Goal: Information Seeking & Learning: Learn about a topic

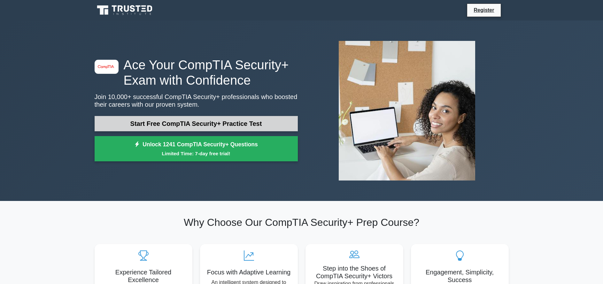
click at [224, 119] on link "Start Free CompTIA Security+ Practice Test" at bounding box center [196, 123] width 203 height 15
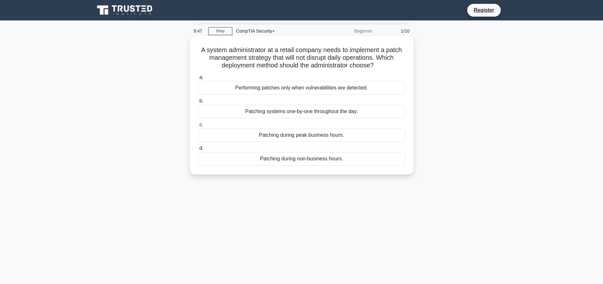
click at [314, 161] on div "Patching during non-business hours." at bounding box center [301, 158] width 207 height 13
click at [198, 150] on input "d. Patching during non-business hours." at bounding box center [198, 148] width 0 height 4
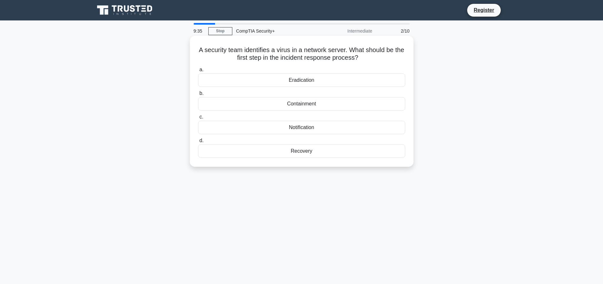
click at [301, 104] on div "Containment" at bounding box center [301, 103] width 207 height 13
click at [198, 96] on input "b. Containment" at bounding box center [198, 93] width 0 height 4
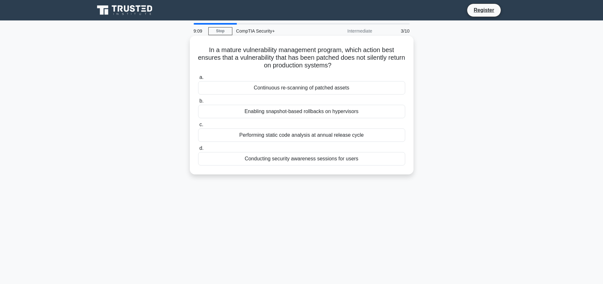
click at [335, 87] on div "Continuous re-scanning of patched assets" at bounding box center [301, 87] width 207 height 13
click at [198, 80] on input "a. Continuous re-scanning of patched assets" at bounding box center [198, 77] width 0 height 4
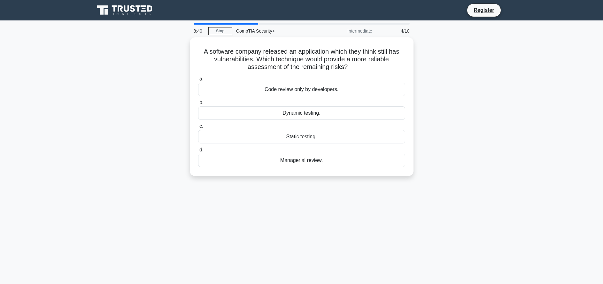
click at [450, 116] on div "A software company released an application which they think still has vulnerabi…" at bounding box center [302, 110] width 422 height 146
click at [500, 142] on div "A software company released an application which they think still has vulnerabi…" at bounding box center [302, 110] width 422 height 146
click at [216, 51] on h5 "A software company released an application which they think still has vulnerabi…" at bounding box center [301, 58] width 208 height 24
click at [298, 113] on div "Dynamic testing." at bounding box center [301, 111] width 207 height 13
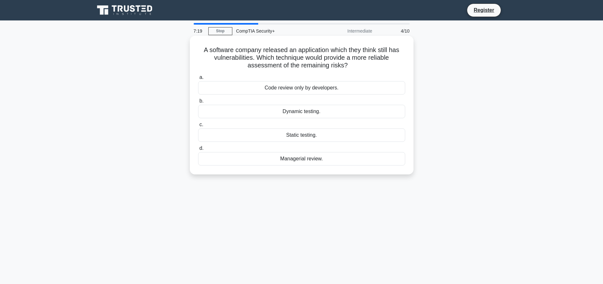
click at [198, 103] on input "b. Dynamic testing." at bounding box center [198, 101] width 0 height 4
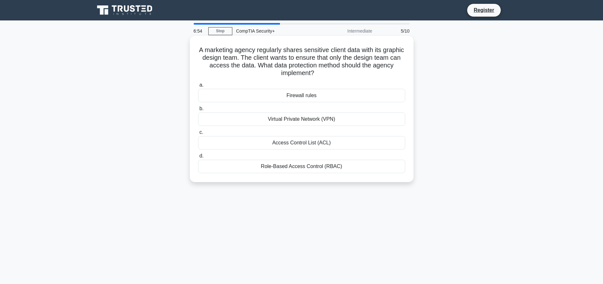
click at [301, 144] on div "Access Control List (ACL)" at bounding box center [301, 142] width 207 height 13
click at [198, 134] on input "c. Access Control List (ACL)" at bounding box center [198, 132] width 0 height 4
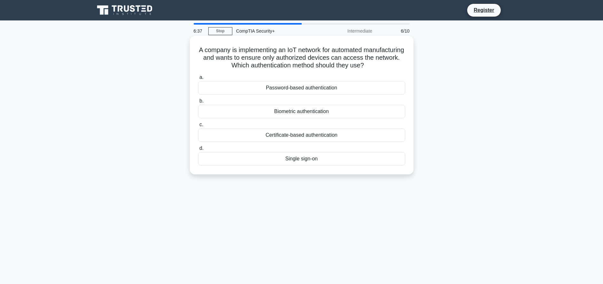
click at [313, 137] on div "Certificate-based authentication" at bounding box center [301, 134] width 207 height 13
click at [198, 127] on input "c. Certificate-based authentication" at bounding box center [198, 125] width 0 height 4
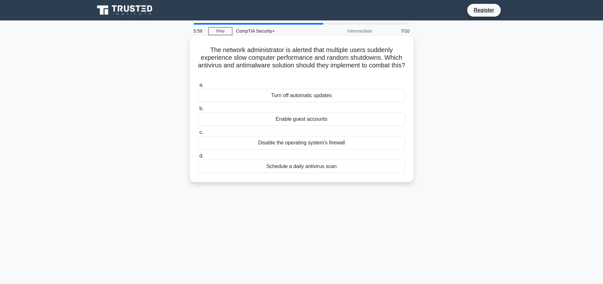
click at [317, 97] on div "Turn off automatic updates" at bounding box center [301, 95] width 207 height 13
click at [198, 87] on input "a. Turn off automatic updates" at bounding box center [198, 85] width 0 height 4
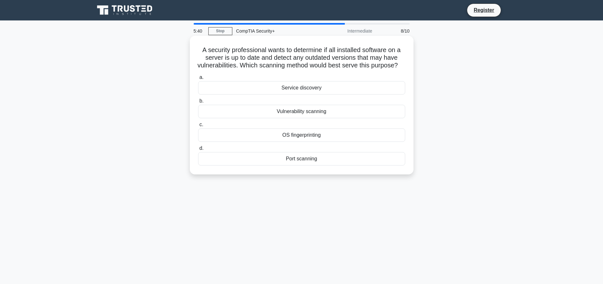
click at [295, 165] on div "Port scanning" at bounding box center [301, 158] width 207 height 13
click at [198, 150] on input "d. Port scanning" at bounding box center [198, 148] width 0 height 4
click at [306, 88] on div "Recovery" at bounding box center [301, 87] width 207 height 13
click at [198, 80] on input "a. Recovery" at bounding box center [198, 77] width 0 height 4
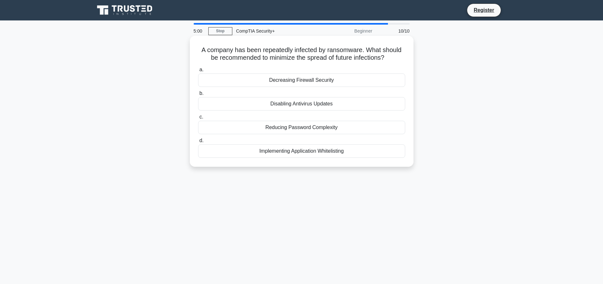
click at [295, 154] on div "Implementing Application Whitelisting" at bounding box center [301, 150] width 207 height 13
click at [198, 143] on input "d. Implementing Application Whitelisting" at bounding box center [198, 141] width 0 height 4
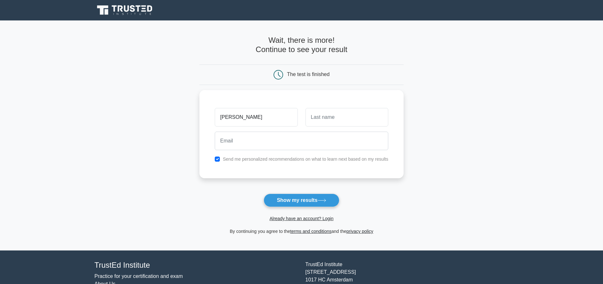
type input "alex"
type input "lavina"
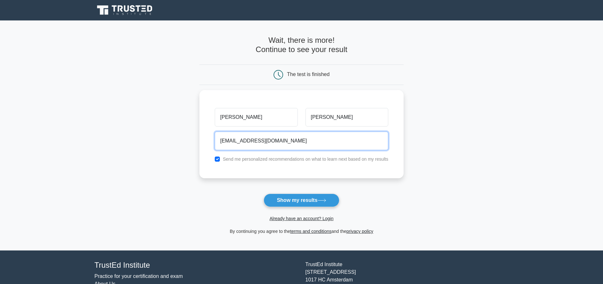
type input "alexandralavina@icloud.com"
click at [264, 194] on button "Show my results" at bounding box center [301, 200] width 75 height 13
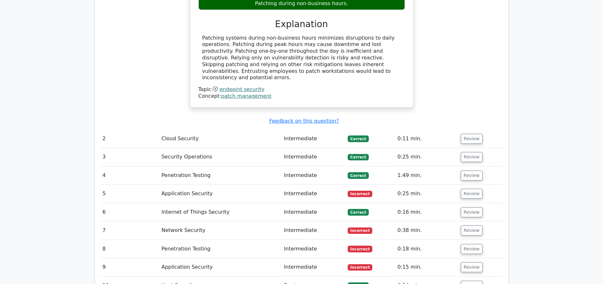
scroll to position [703, 0]
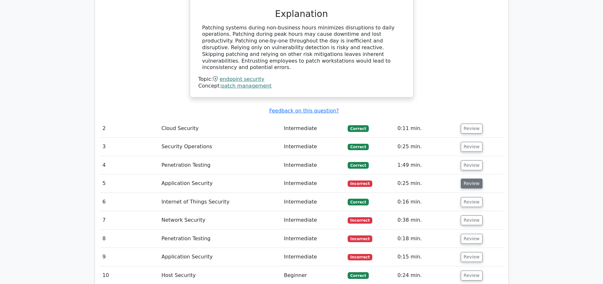
click at [466, 179] on button "Review" at bounding box center [472, 184] width 22 height 10
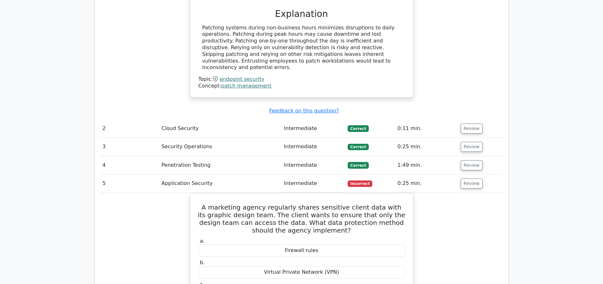
drag, startPoint x: 463, startPoint y: 149, endPoint x: 432, endPoint y: 150, distance: 31.0
click at [463, 179] on button "Review" at bounding box center [472, 184] width 22 height 10
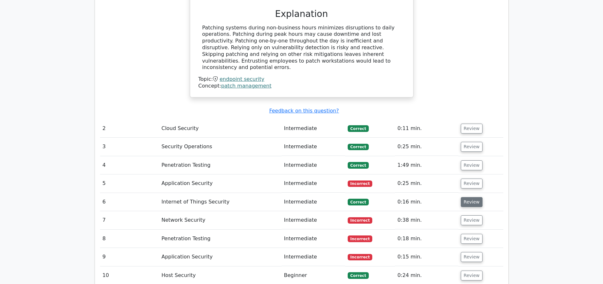
click at [464, 197] on button "Review" at bounding box center [472, 202] width 22 height 10
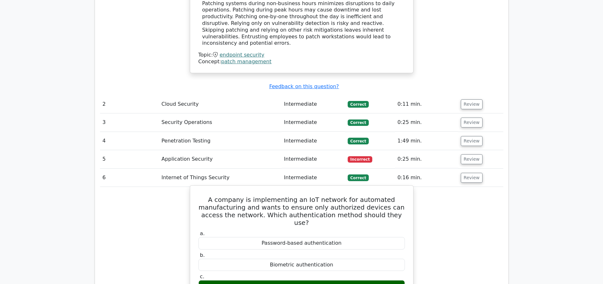
scroll to position [767, 0]
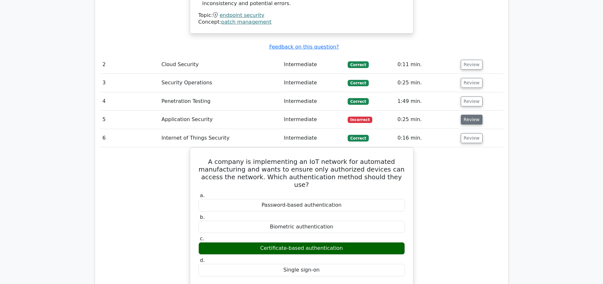
click at [469, 115] on button "Review" at bounding box center [472, 120] width 22 height 10
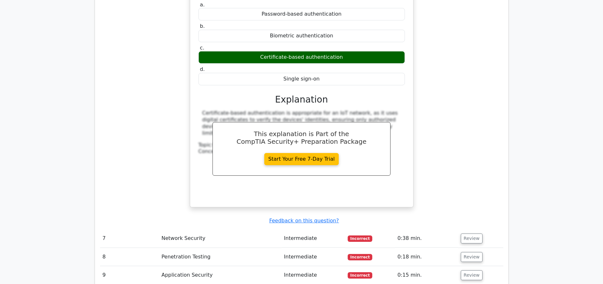
scroll to position [1310, 0]
